Goal: Use online tool/utility: Use online tool/utility

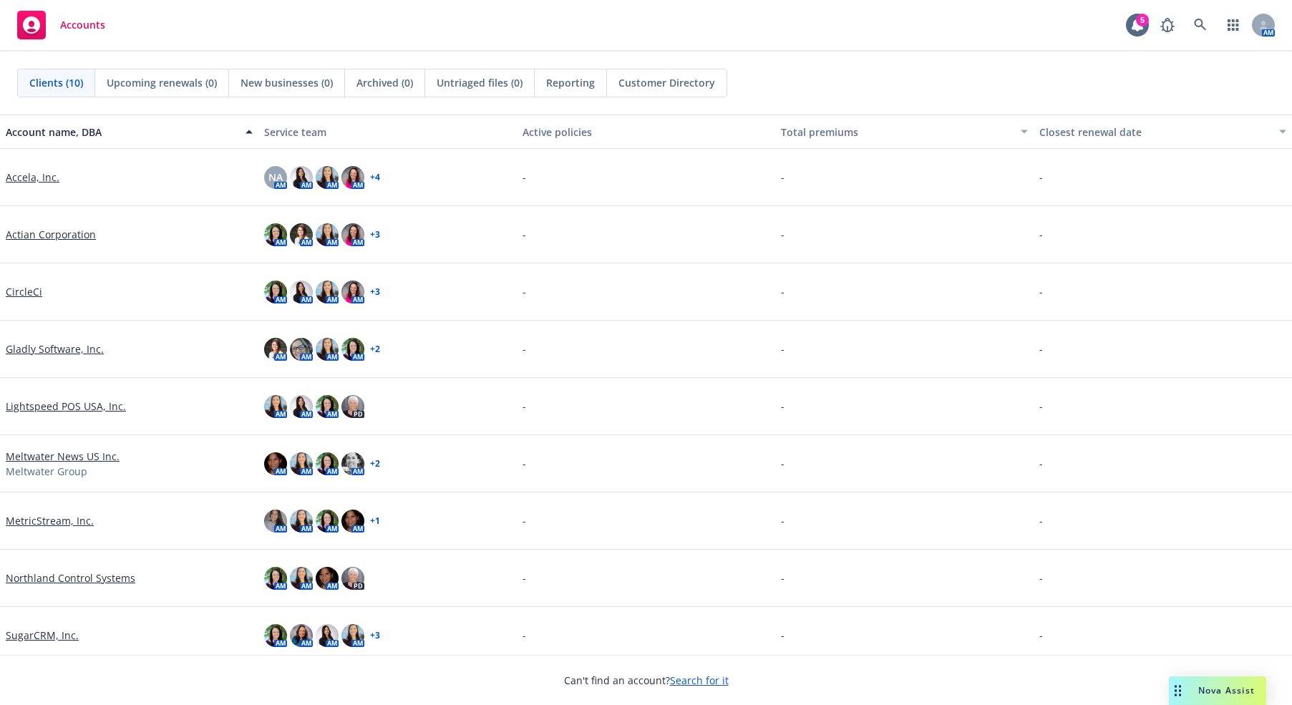
click at [1209, 684] on span "Nova Assist" at bounding box center [1226, 690] width 57 height 12
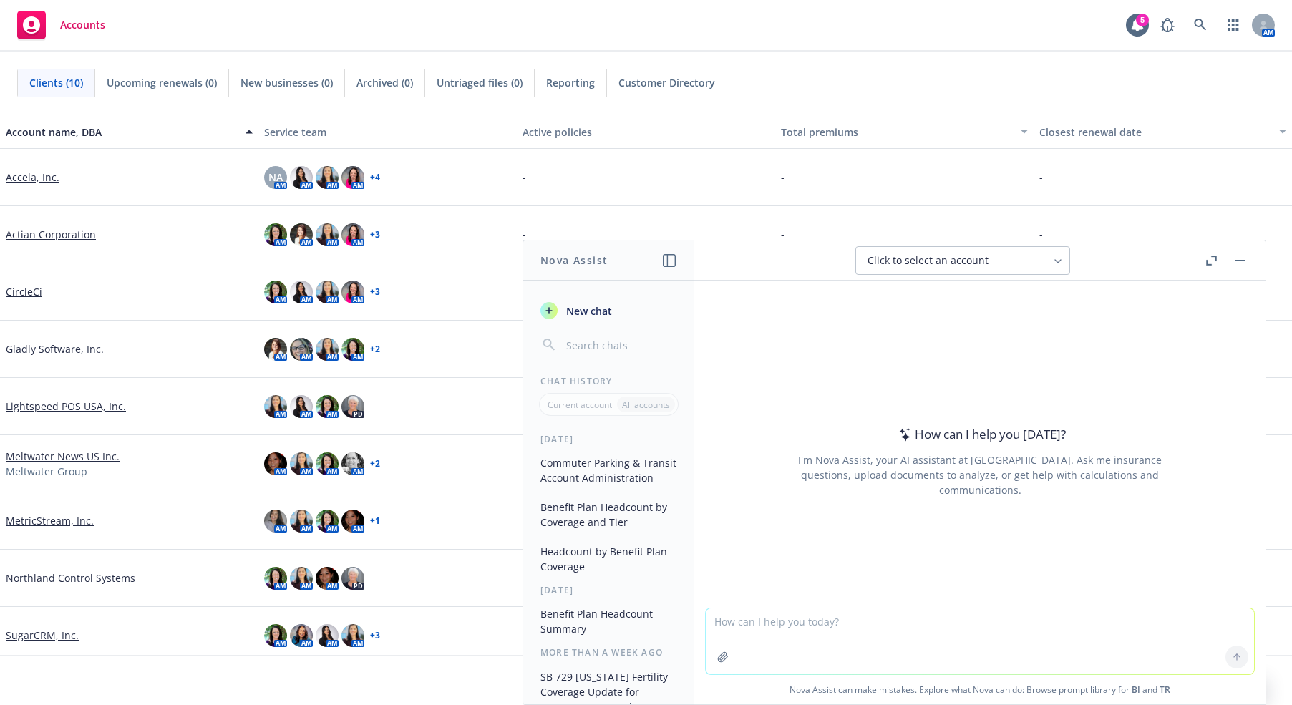
click at [772, 622] on textarea at bounding box center [980, 641] width 548 height 66
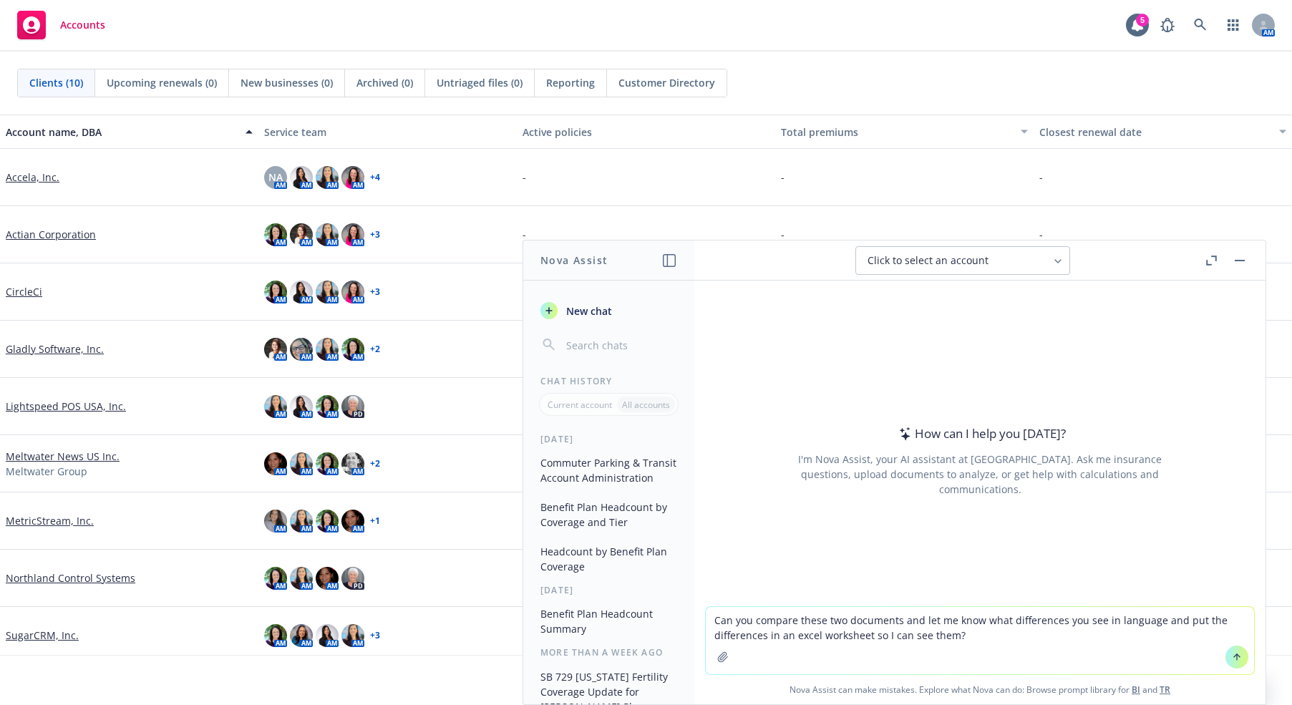
type textarea "Can you compare these two documents and let me know what differences you see in…"
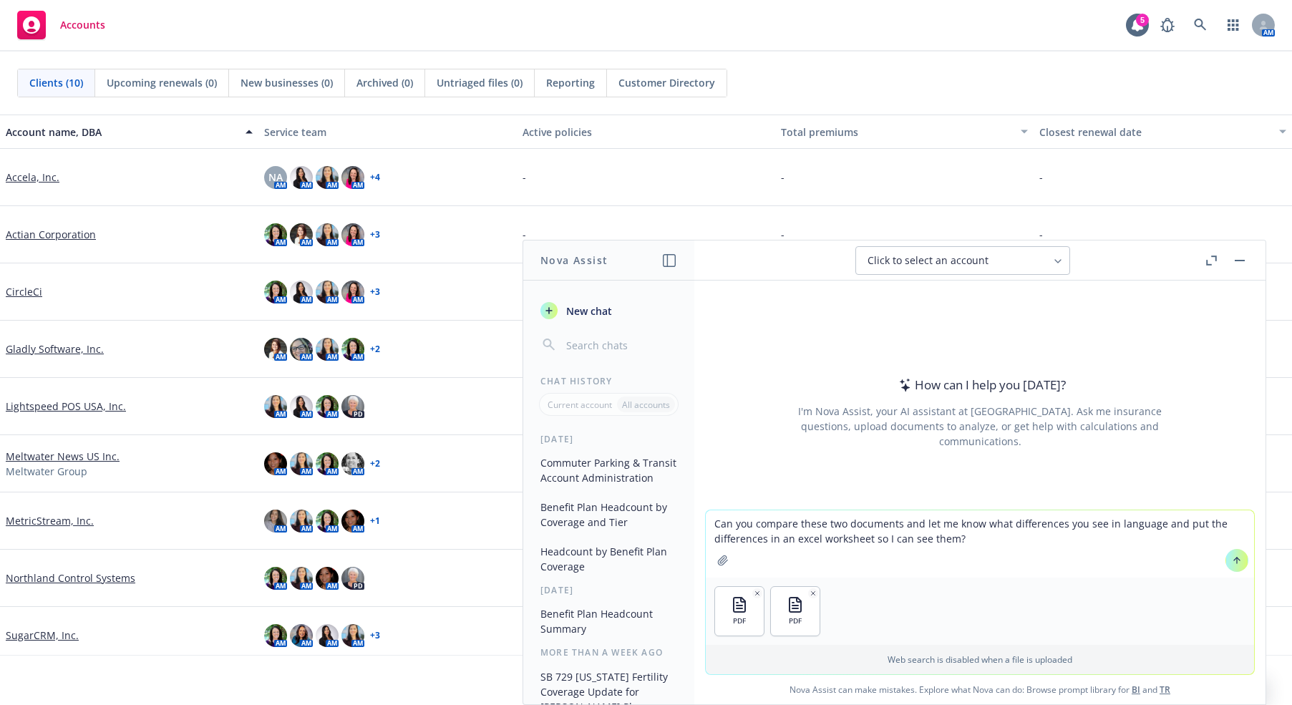
click at [1237, 560] on button at bounding box center [1236, 560] width 23 height 23
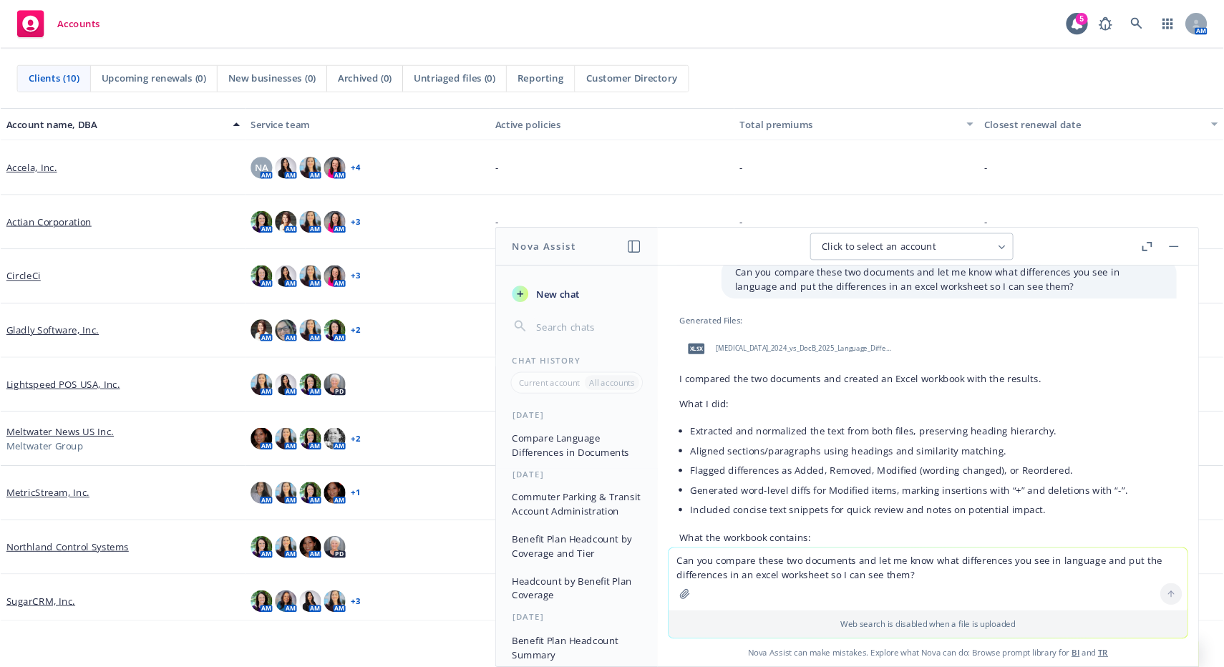
scroll to position [44, 0]
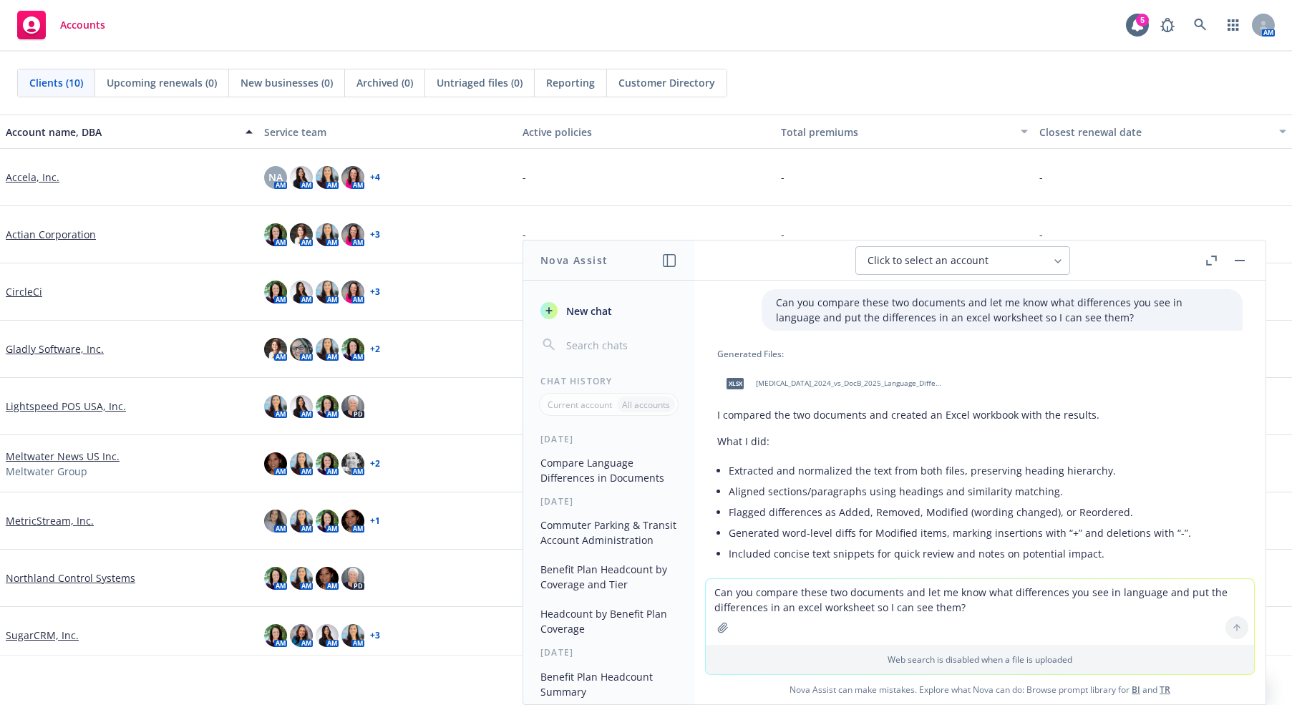
click at [806, 378] on div "xlsx [MEDICAL_DATA]_2024_vs_DocB_2025_Language_Differences.xlsx" at bounding box center [831, 384] width 229 height 36
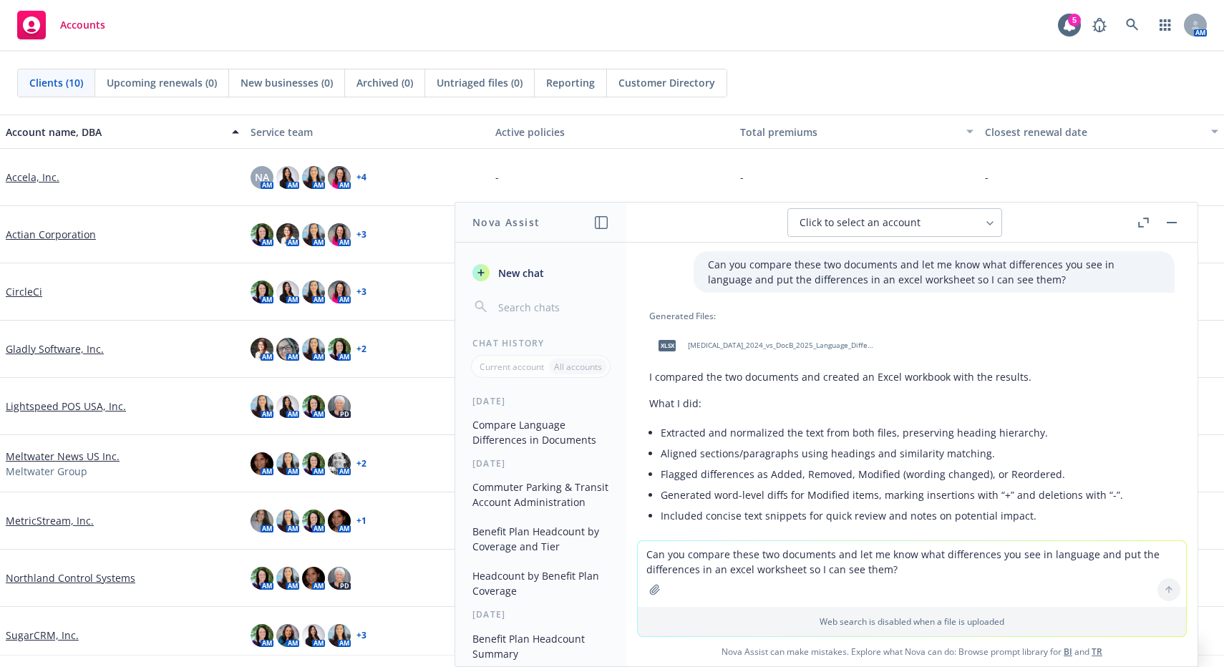
click at [735, 563] on textarea "Can you compare these two documents and let me know what differences you see in…" at bounding box center [912, 574] width 548 height 66
type textarea "Thank you!"
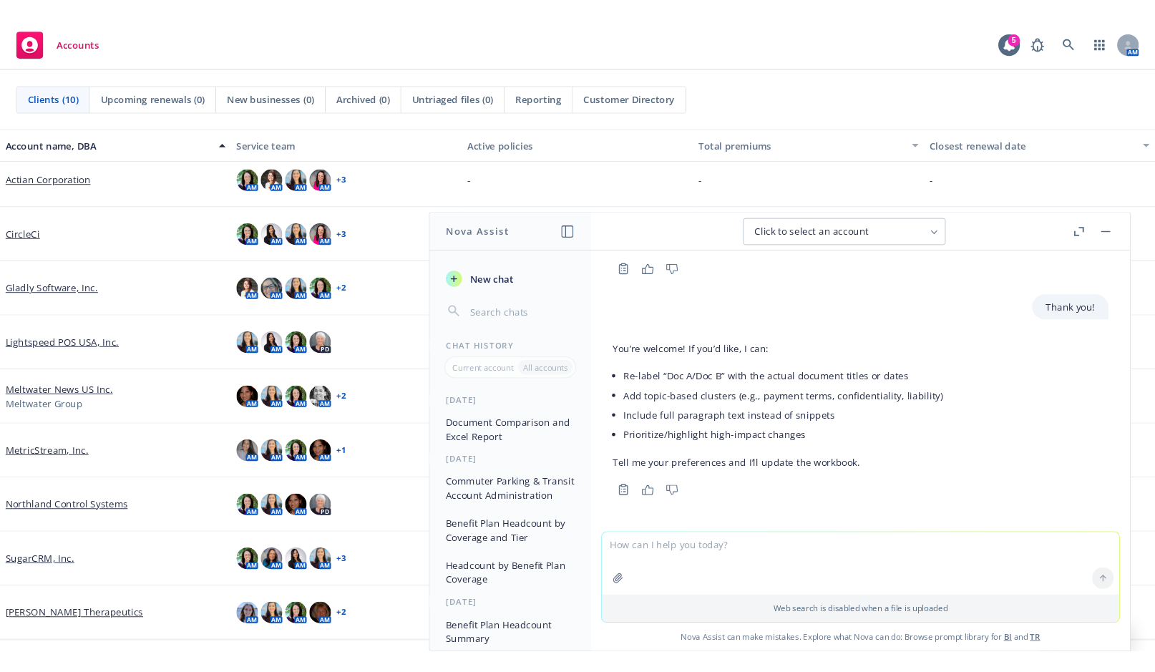
scroll to position [0, 0]
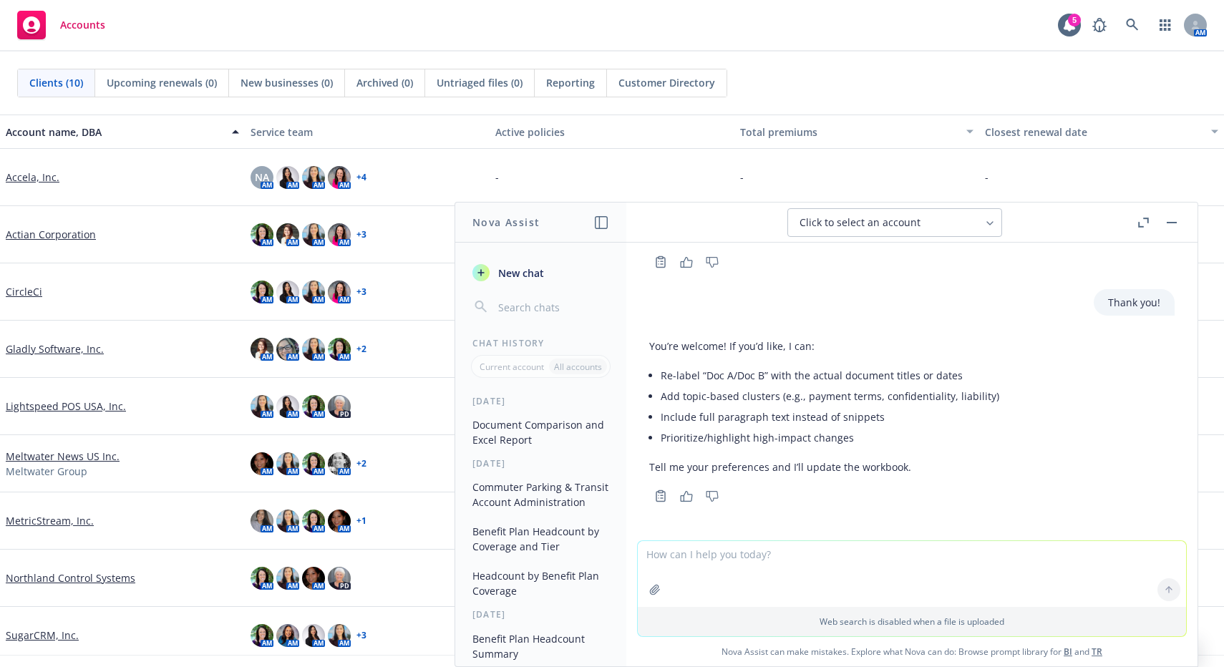
click at [1175, 223] on button "button" at bounding box center [1171, 222] width 17 height 17
